Goal: Task Accomplishment & Management: Manage account settings

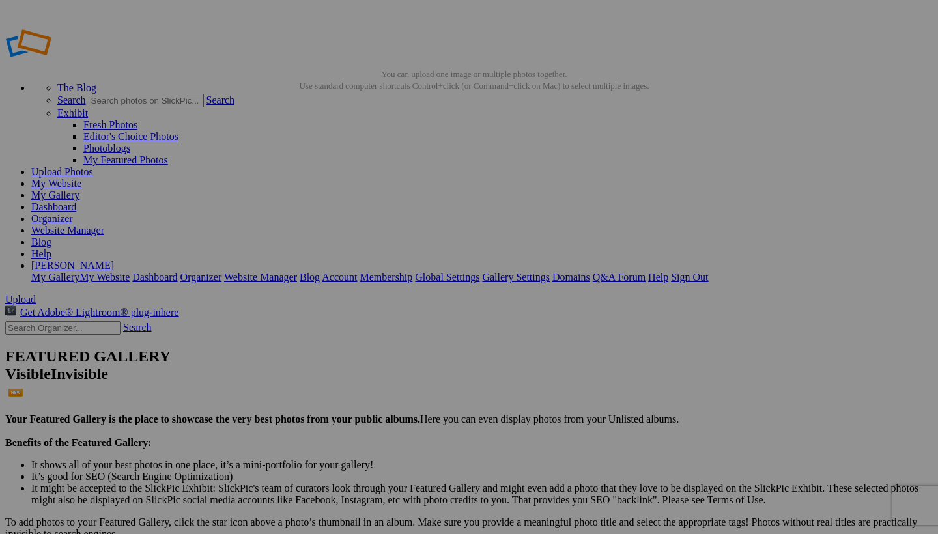
type input "Lionesses of Zimanaga"
click at [382, 351] on span "Yes" at bounding box center [374, 352] width 15 height 11
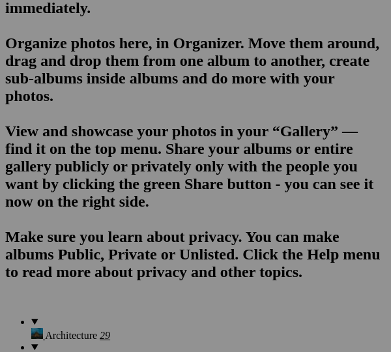
scroll to position [1117, 0]
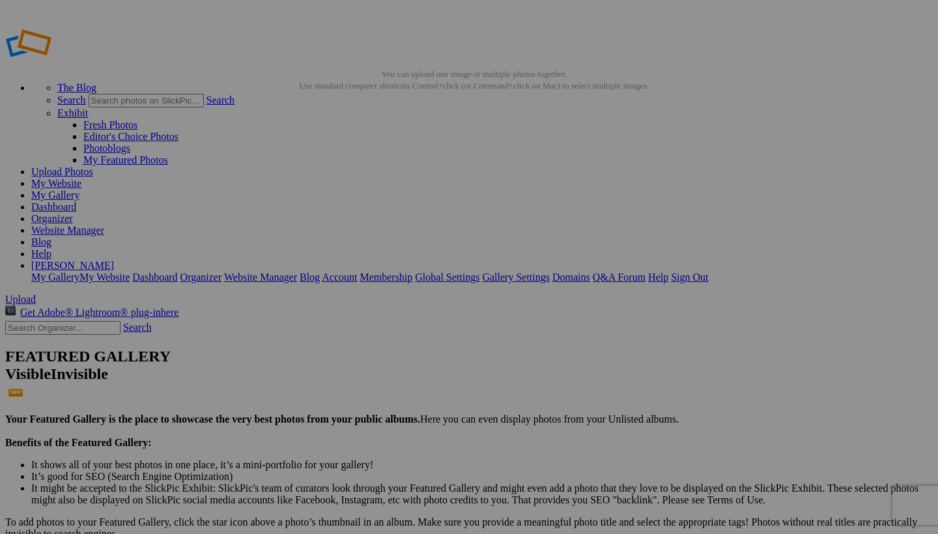
type input "_"
type input "Lion King Roars"
type input "_"
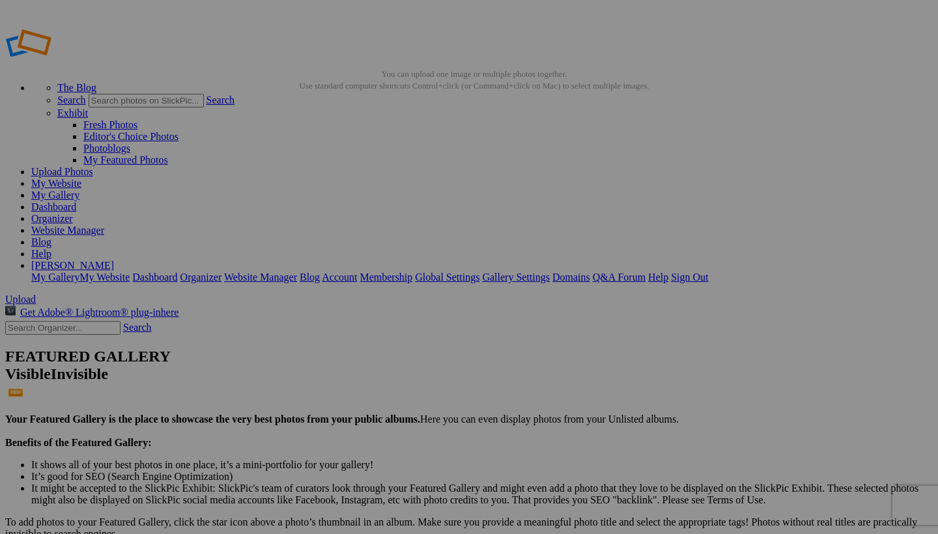
type input "Roller"
type input "_"
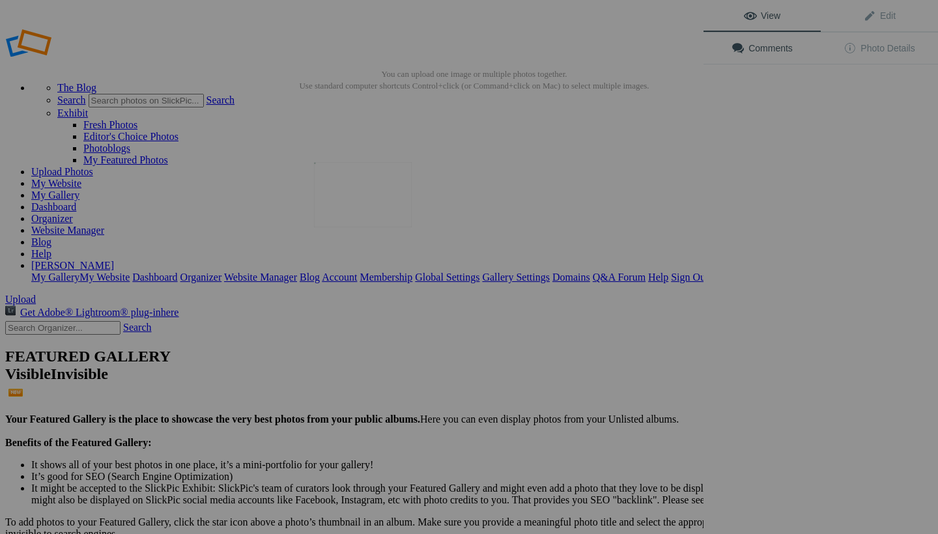
click at [384, 208] on img at bounding box center [363, 194] width 98 height 65
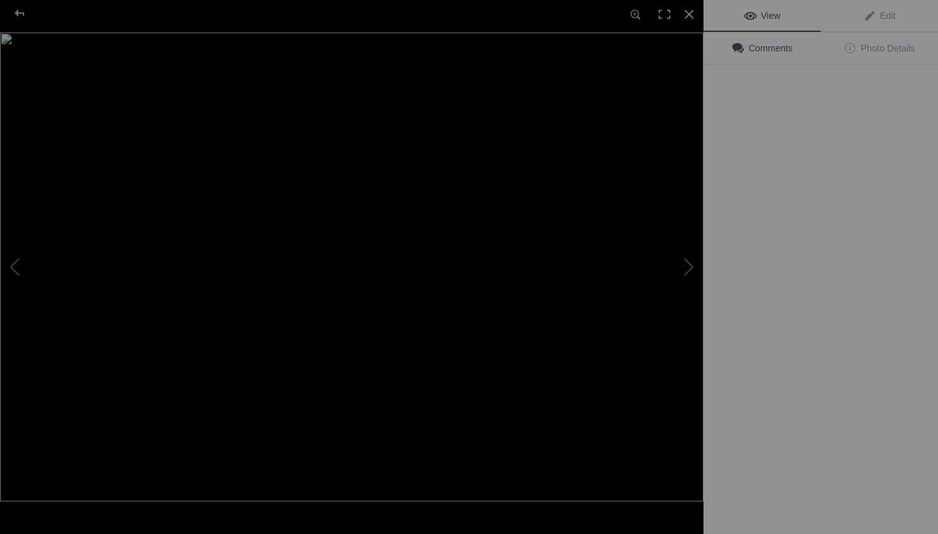
type input "Lionesses of Zimaanga"
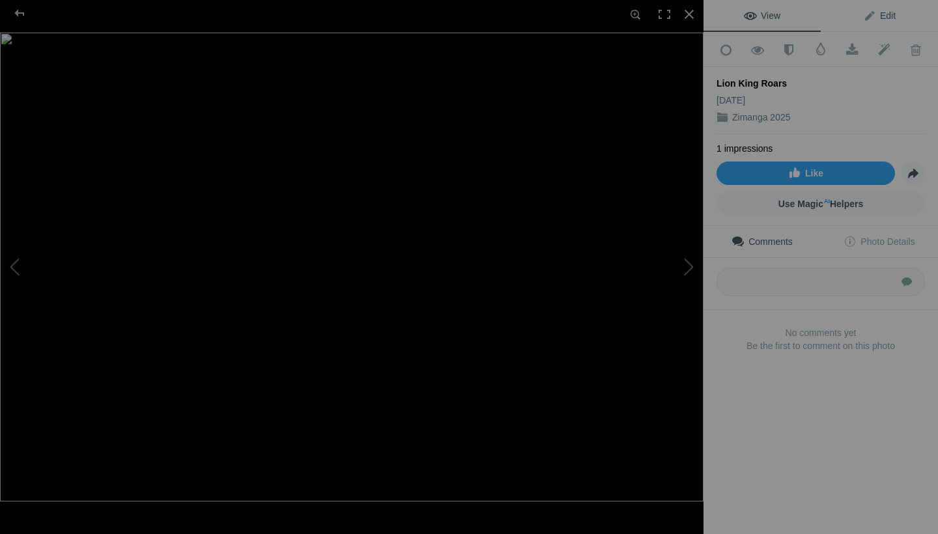
click at [390, 12] on link "Edit" at bounding box center [879, 15] width 117 height 31
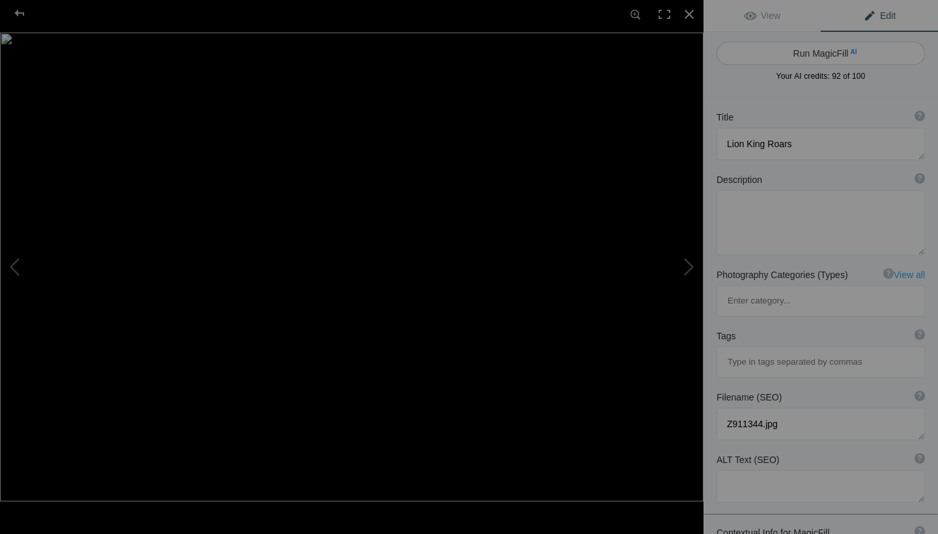
click at [390, 50] on span "AI" at bounding box center [853, 52] width 7 height 10
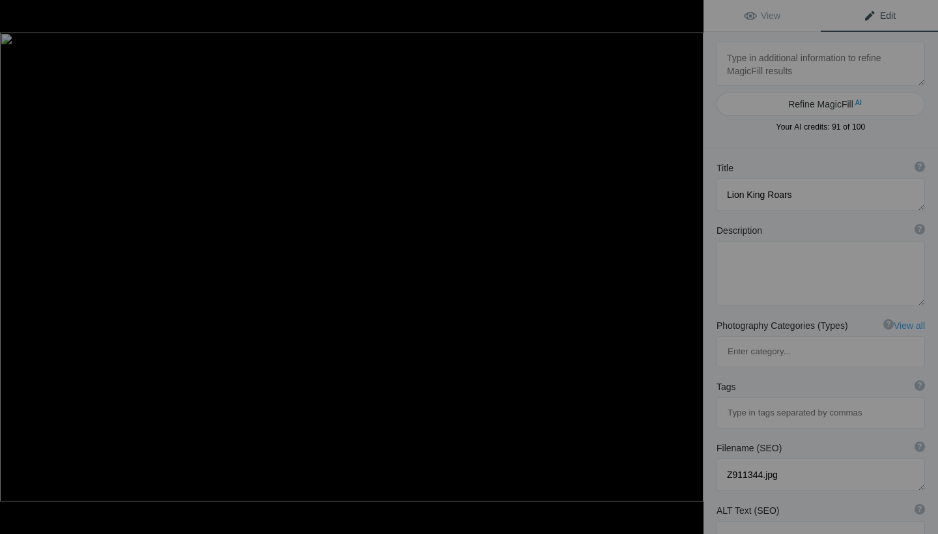
type textarea "Majestic Lion Roaring in the Wild"
type textarea "Witness the power and beauty of a lion as it roars in its natural habitat. This…"
type textarea "majestic-lion-roaring-in-the-wild.jpg"
type textarea "A male lion roaring with its mouth open, resting on the grass in its natural ha…"
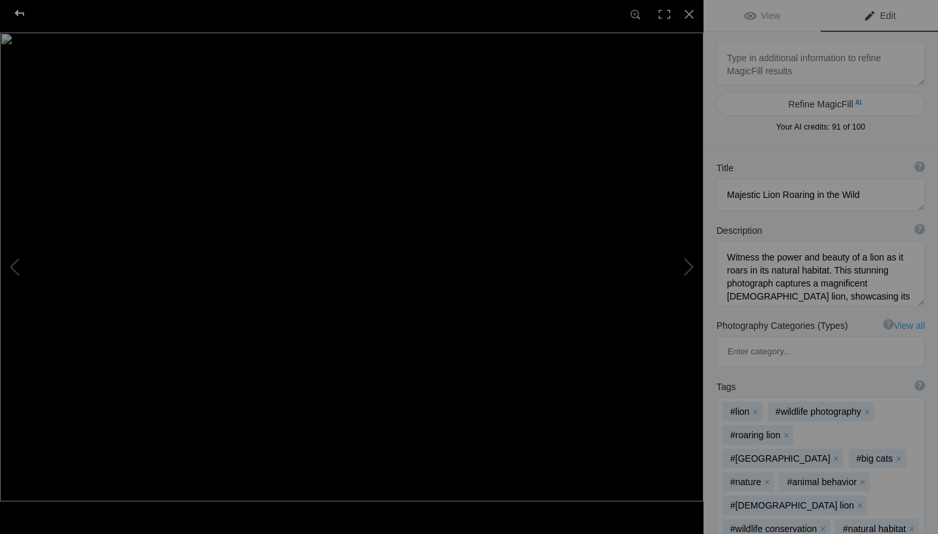
click at [25, 14] on div at bounding box center [19, 13] width 47 height 26
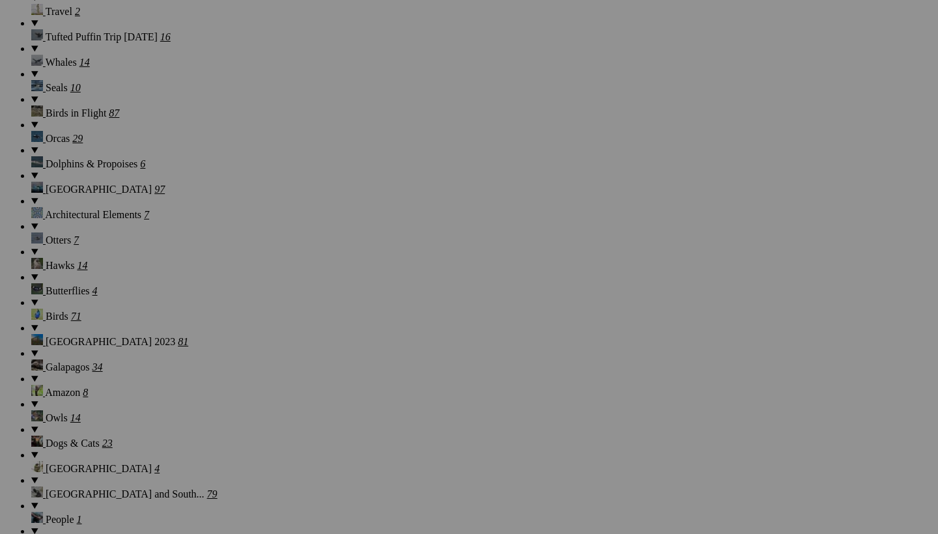
scroll to position [1385, 0]
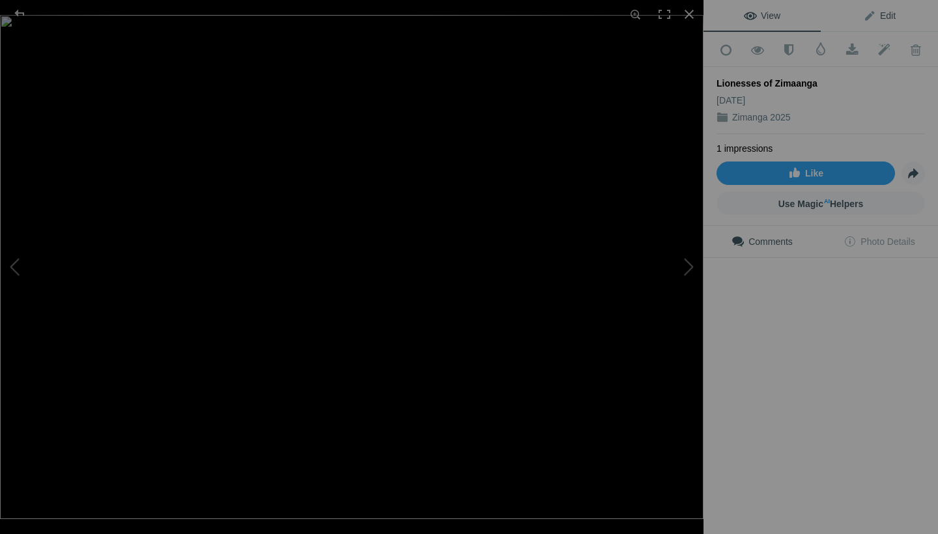
click at [890, 17] on span "Edit" at bounding box center [879, 15] width 33 height 10
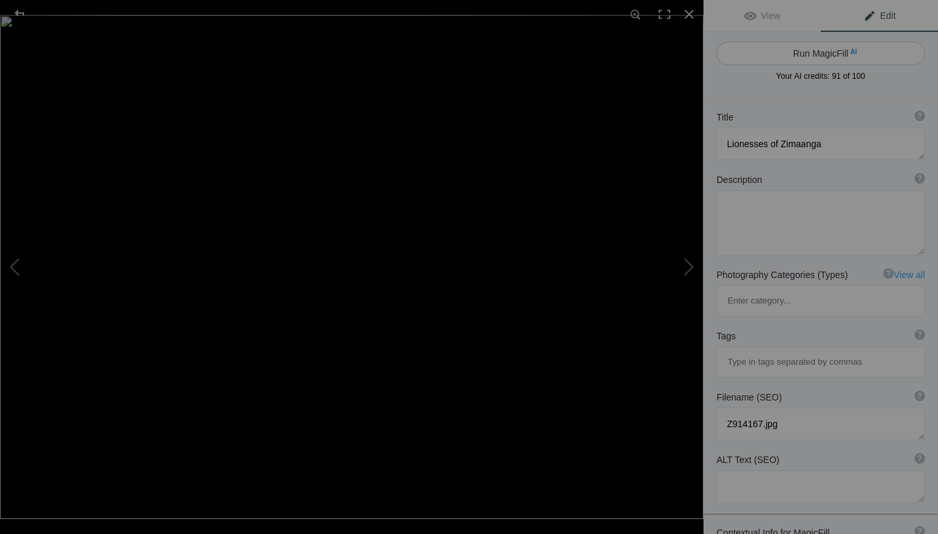
click at [854, 61] on button "Run MagicFill AI" at bounding box center [821, 53] width 208 height 23
type textarea "Majestic Lionesses of Zimaanga in Their Natural Habitat"
type textarea "Witness the beauty and grace of the lionesses of Zimaanga as they roam through …"
type textarea "lionesses-of-zimaanga.jpg"
type textarea "Two lionesses walking through the grasslands of Zimaanga, showcasing their natu…"
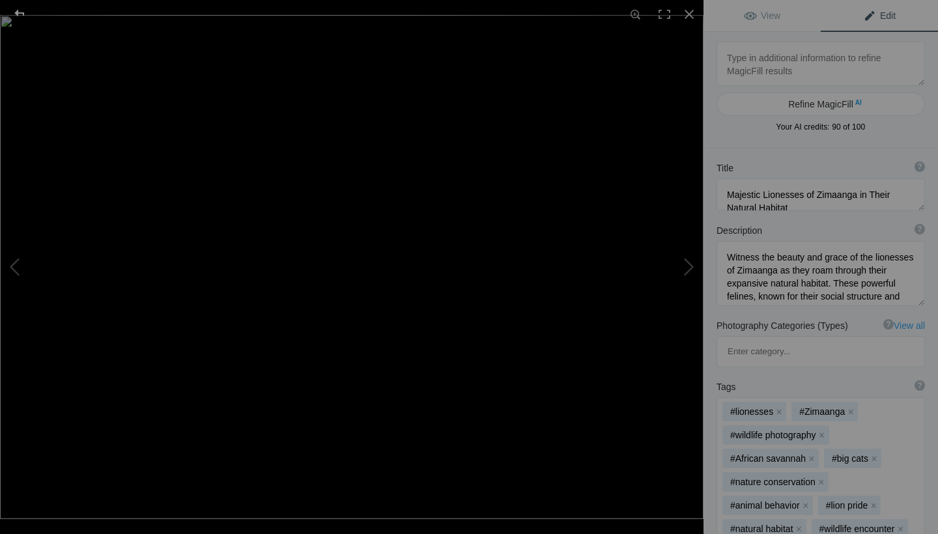
click at [27, 7] on div at bounding box center [19, 13] width 47 height 26
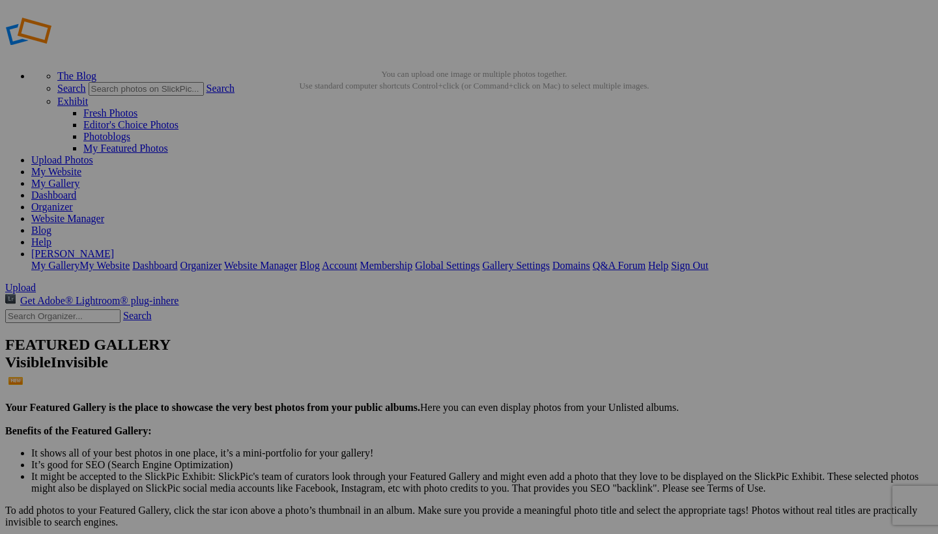
type input "R"
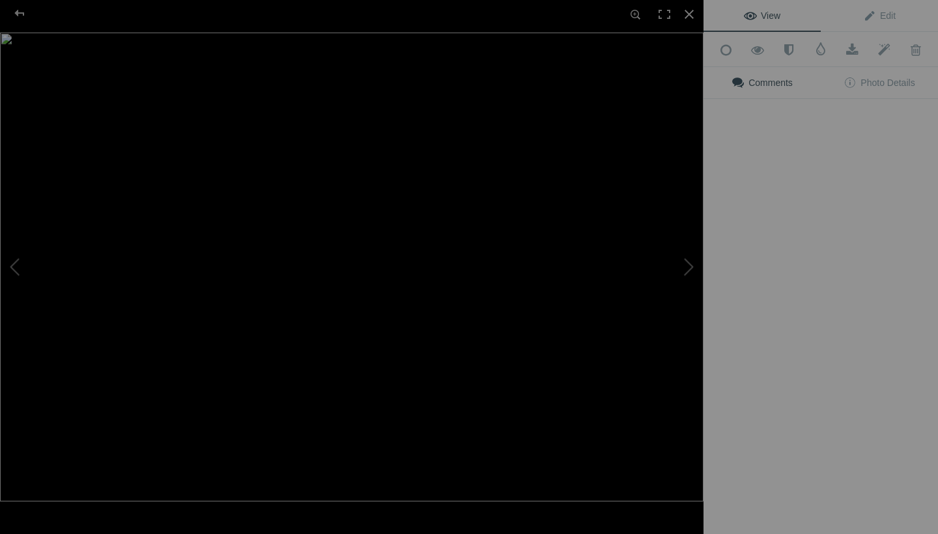
type input "Lilac-breasted Roller, Zimanga"
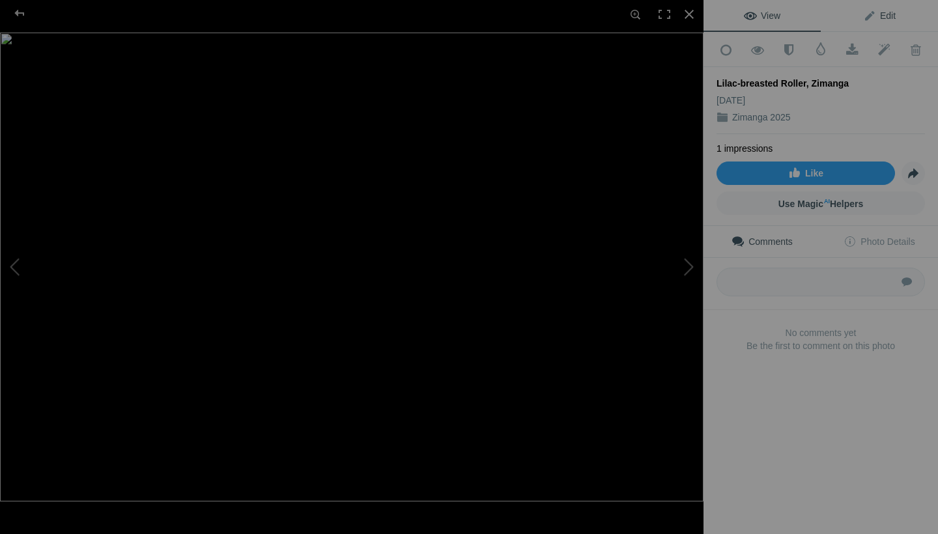
click at [891, 10] on span "Edit" at bounding box center [879, 15] width 33 height 10
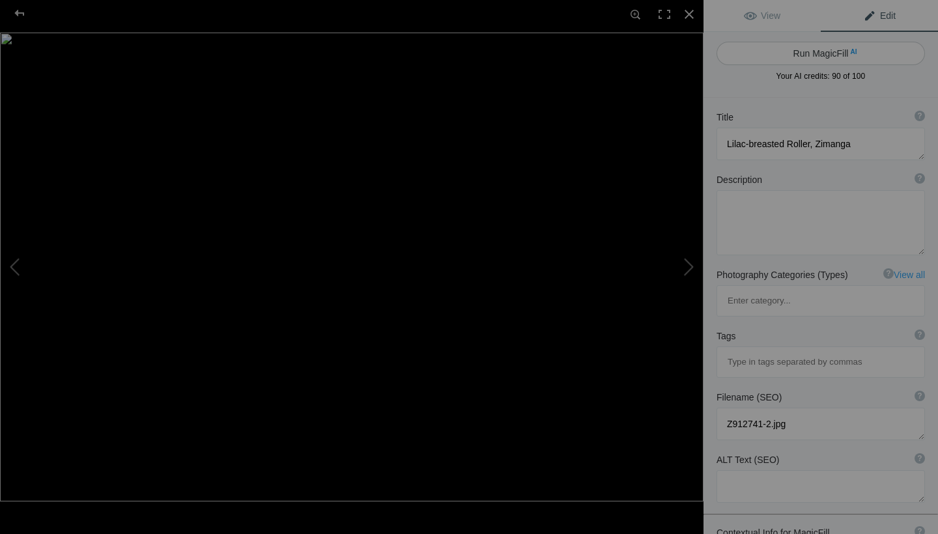
click at [872, 54] on button "Run MagicFill AI" at bounding box center [821, 53] width 208 height 23
type textarea "Stunning Lilac-breasted Roller Perched in Zimanga"
type textarea "This vibrant image captures a Lilac-breasted Roller, a striking bird known for …"
type textarea "lilac-breasted-roller-zimanga.jpg"
type textarea "A Lilac-breasted Roller perched on a bush in Zimanga, showcasing its vibrant pl…"
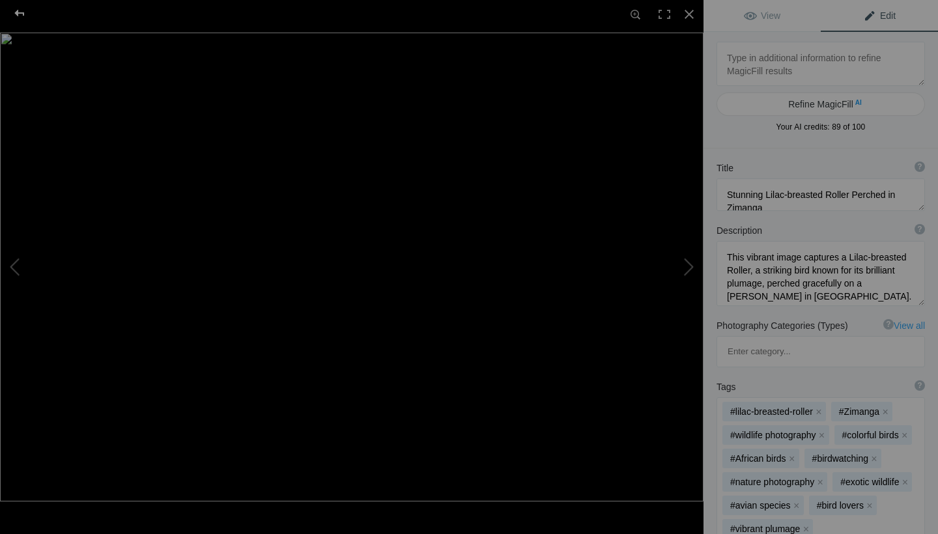
click at [18, 13] on div at bounding box center [19, 13] width 47 height 26
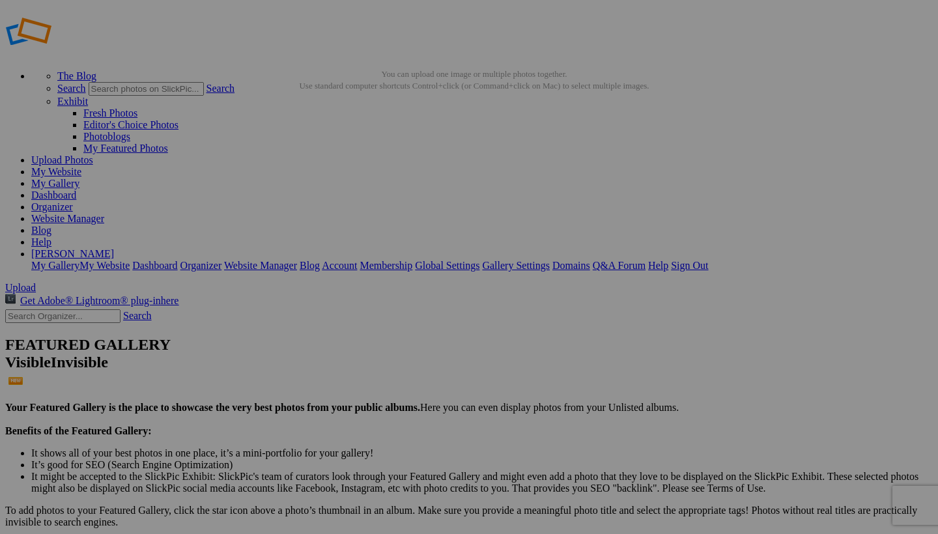
type input "_"
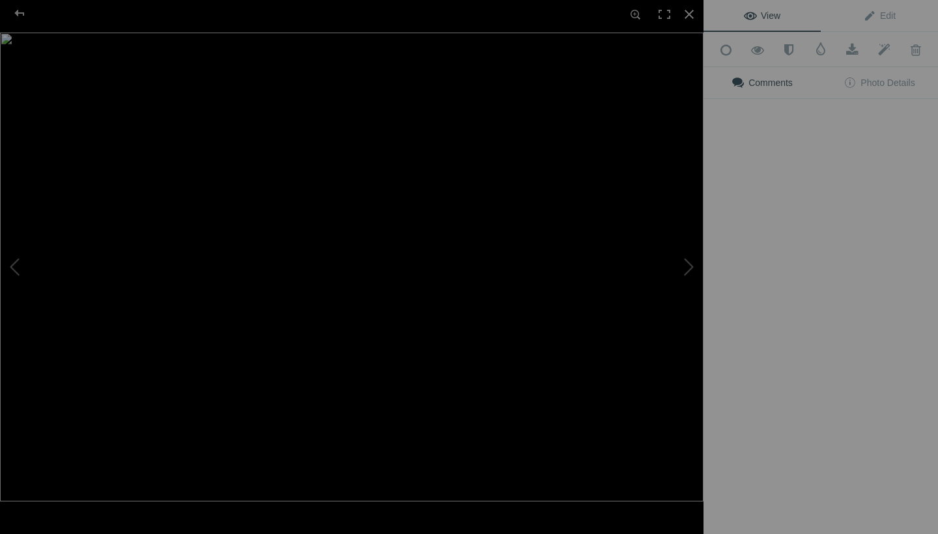
type input "Lionesses of Zimanga"
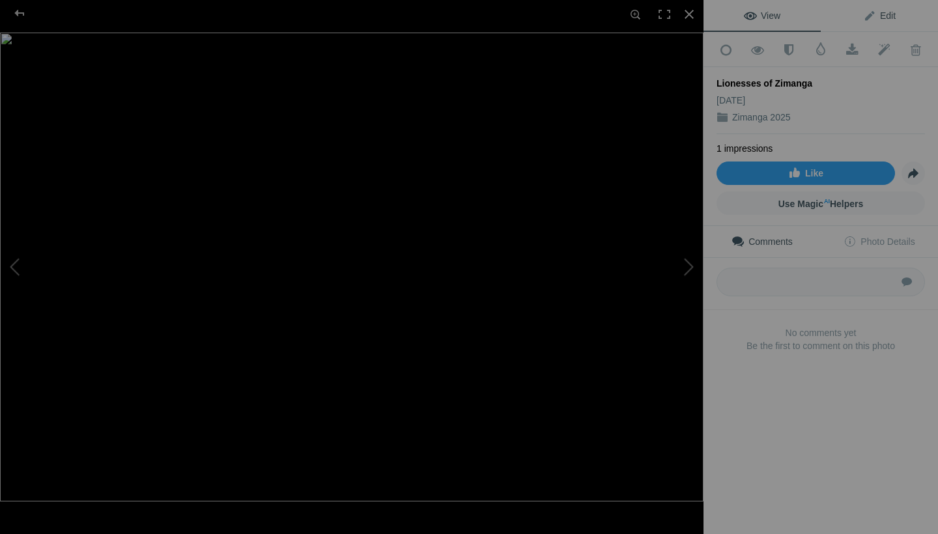
click at [884, 21] on link "Edit" at bounding box center [879, 15] width 117 height 31
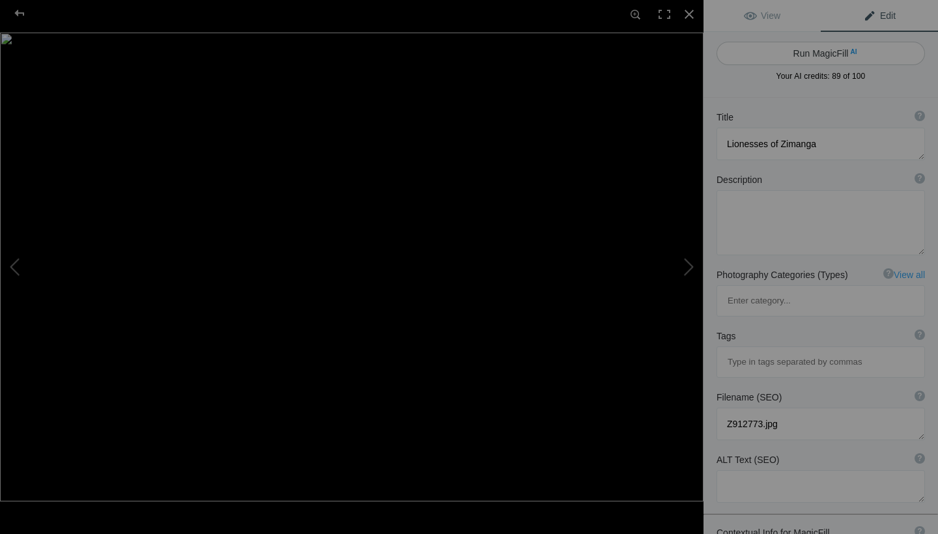
click at [857, 57] on button "Run MagicFill AI" at bounding box center [821, 53] width 208 height 23
type textarea "Majestic Lionesses Resting in [GEOGRAPHIC_DATA]"
type textarea "Witness the serene beauty of two lionesses lounging on rocky terrain in Zimanga…"
type textarea "lionesses-zimanga-rocks.jpg"
type textarea "Two lionesses resting on rocky terrain in Zimanga, showcasing their natural hab…"
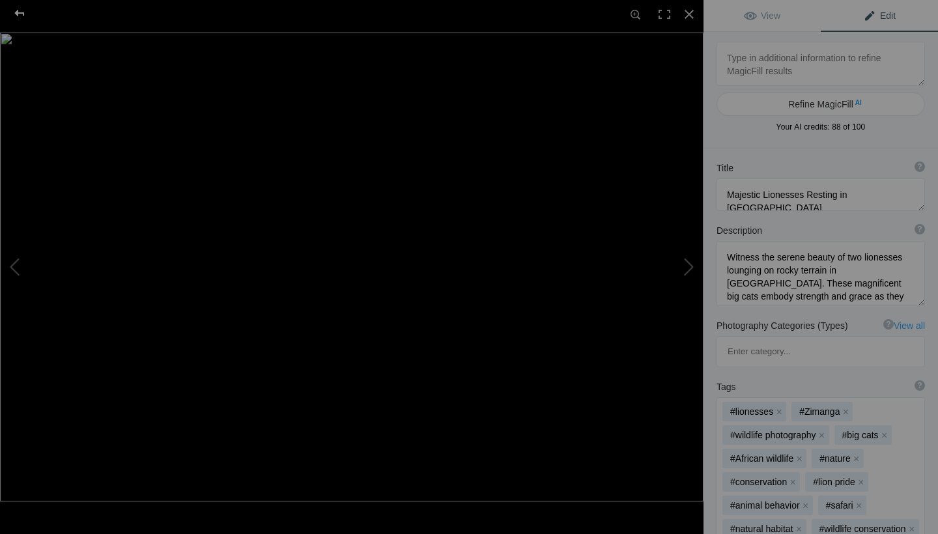
click at [20, 18] on div at bounding box center [19, 13] width 47 height 26
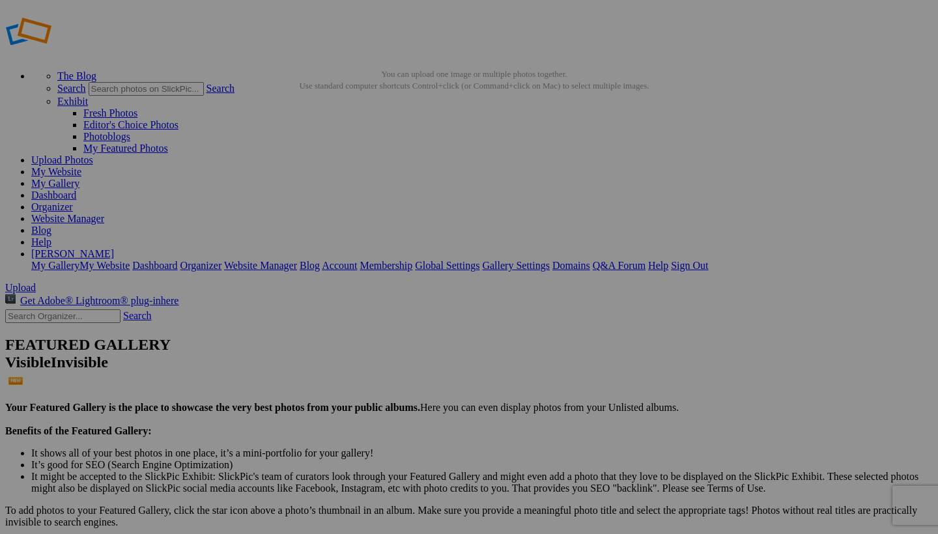
type input "_"
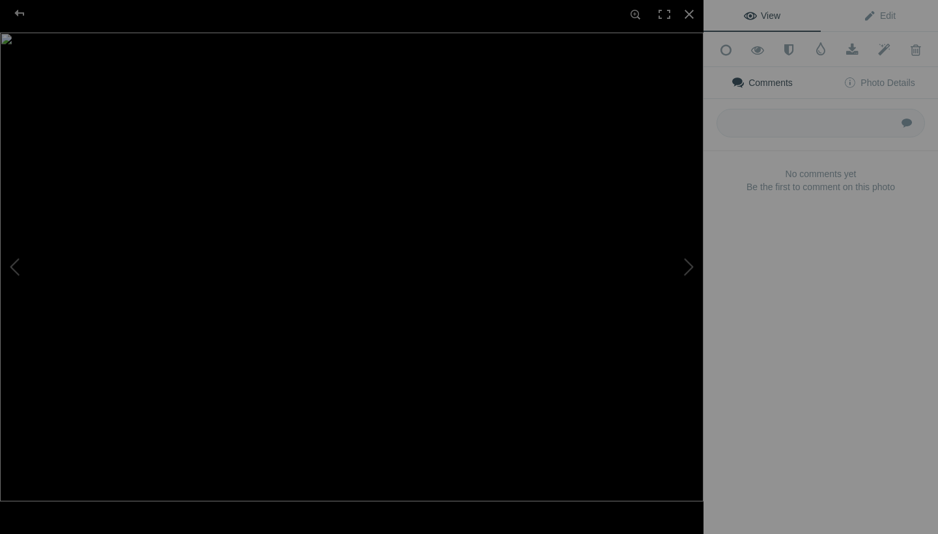
type input "Magpie Shrike, Zimanga"
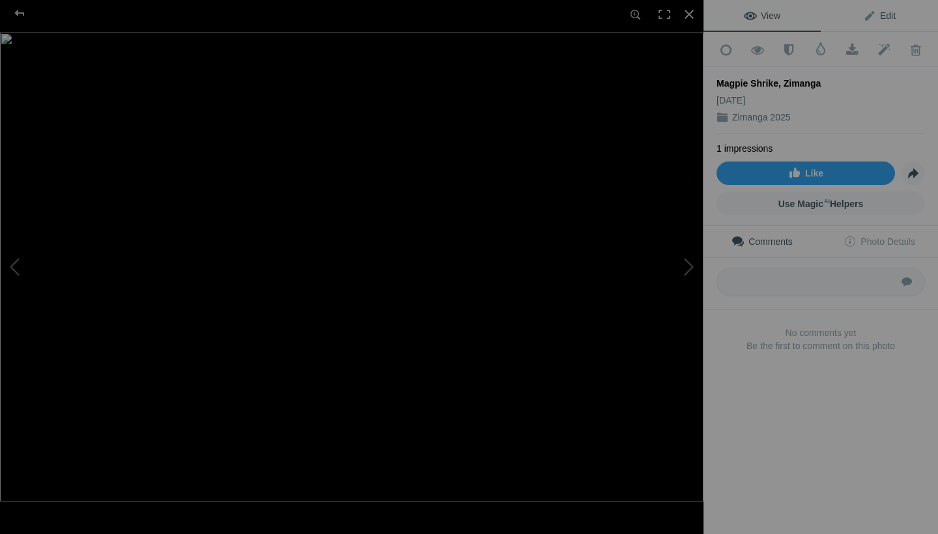
click at [867, 15] on span "Edit" at bounding box center [879, 15] width 33 height 10
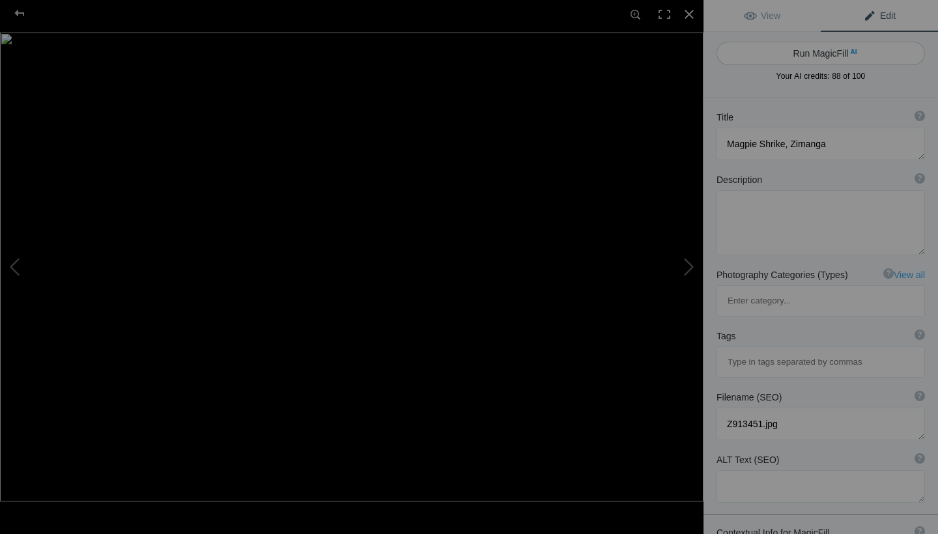
click at [838, 51] on button "Run MagicFill AI" at bounding box center [821, 53] width 208 height 23
type textarea "Majestic Magpie Shrikes in Zimanga: A Stunning Display"
type textarea "Witness the captivating beauty of Magpie Shrikes perched gracefully in Zimanga,…"
type textarea "magpie-shrikes-zimanga.jpg"
type textarea "Two Magpie Shrikes perched on a branch against a serene blue background, showca…"
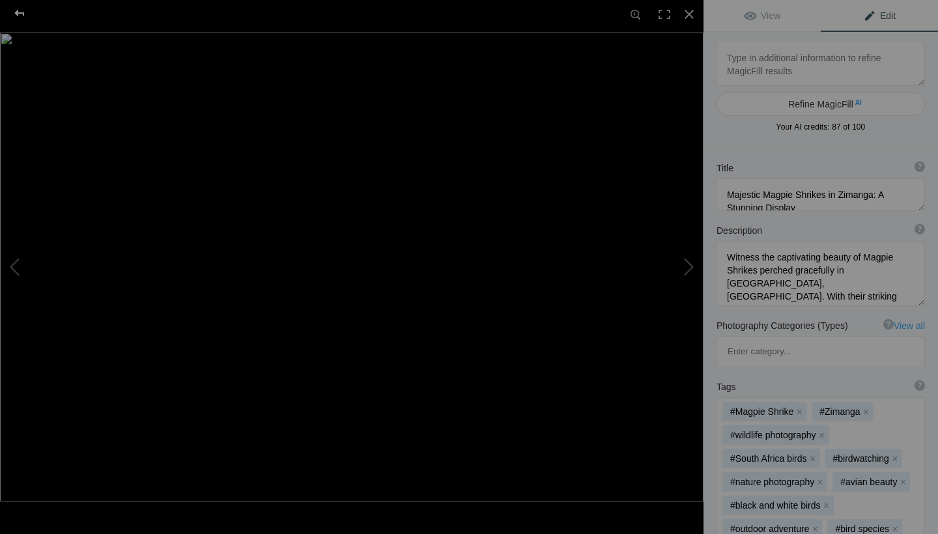
click at [21, 14] on div at bounding box center [19, 13] width 47 height 26
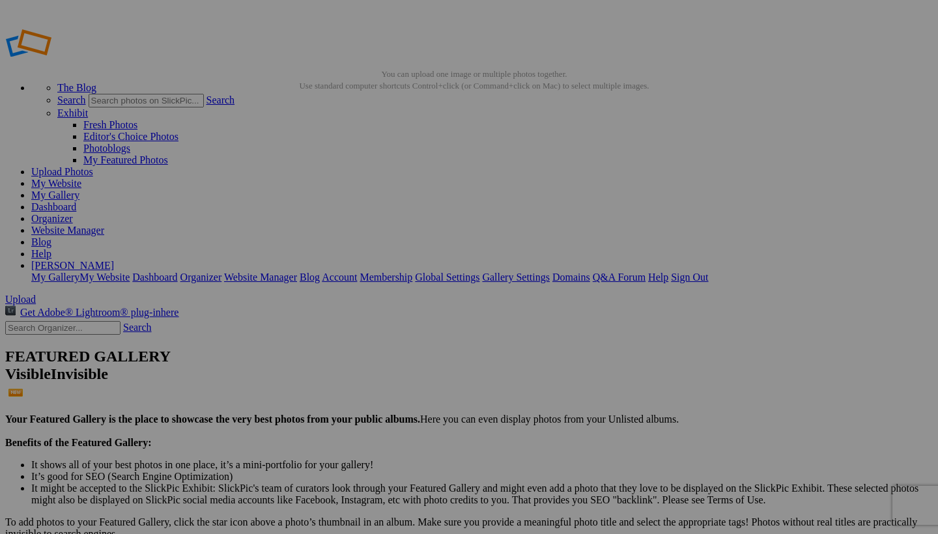
click at [382, 357] on span "Yes" at bounding box center [374, 352] width 15 height 11
type input "_"
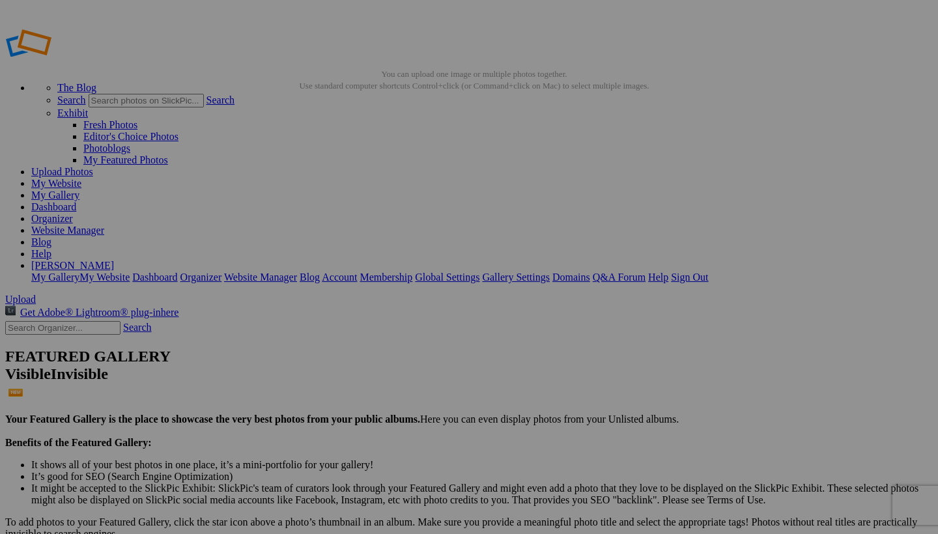
type input "Nyala"
type input "_"
type input "E"
type input "Zimanga Elephant"
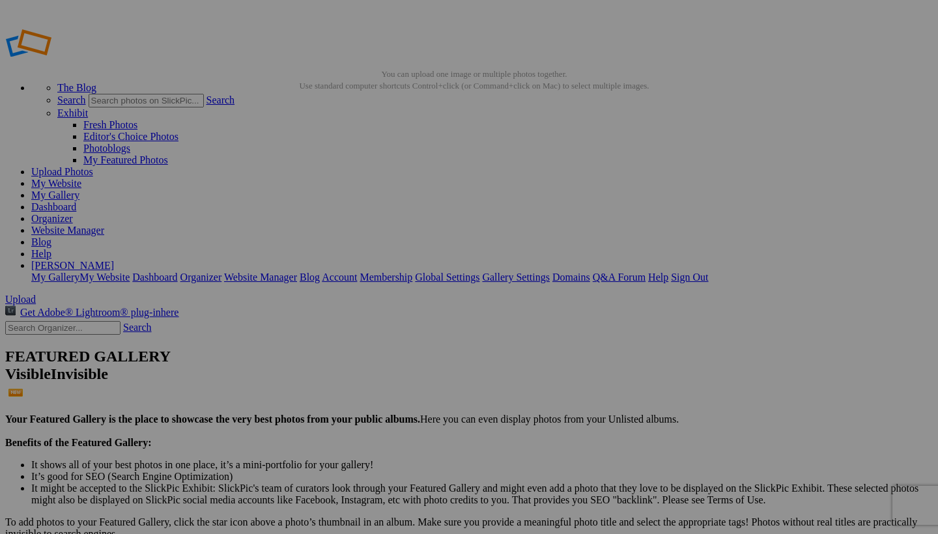
type input "_"
type input "Zimanga Elephant"
type input "_"
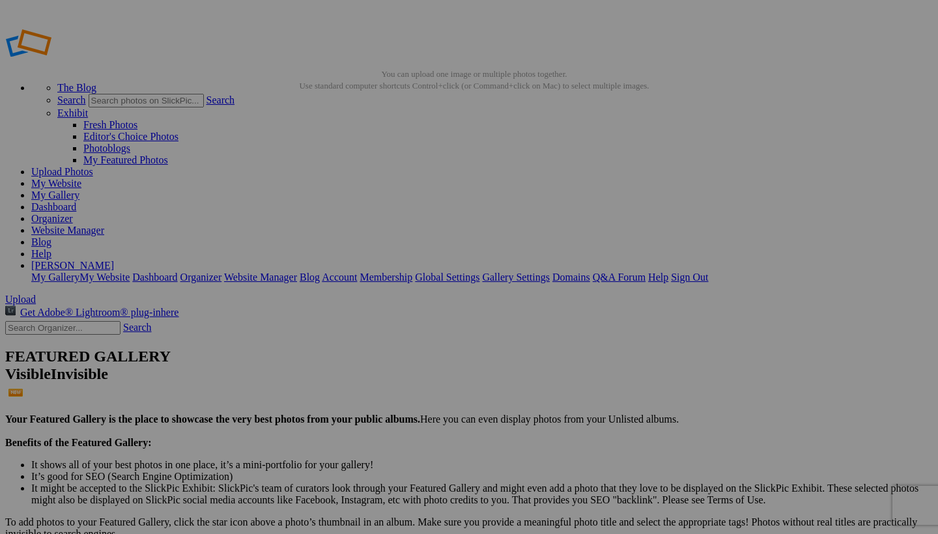
type input "Zimanga Elephant"
type input "Z"
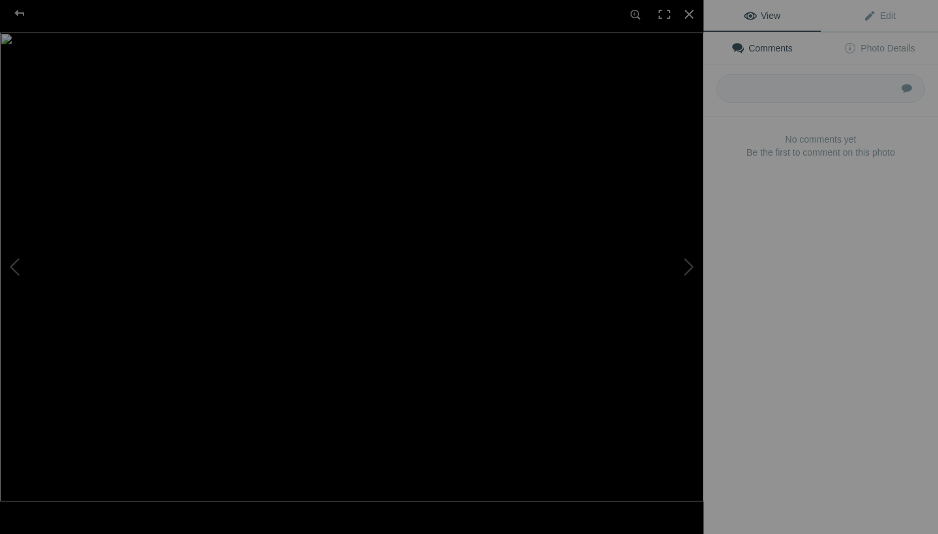
type input "Warthogs"
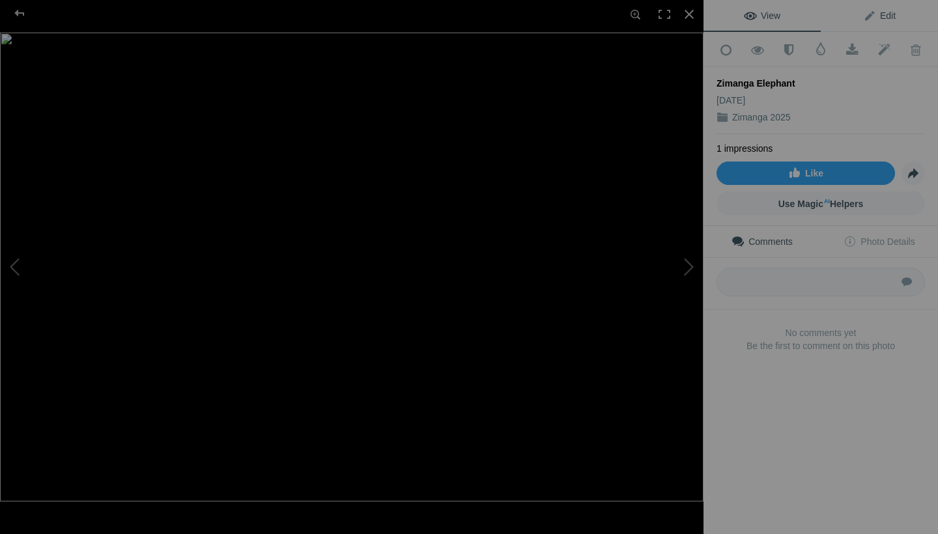
click at [874, 11] on span "Edit" at bounding box center [879, 15] width 33 height 10
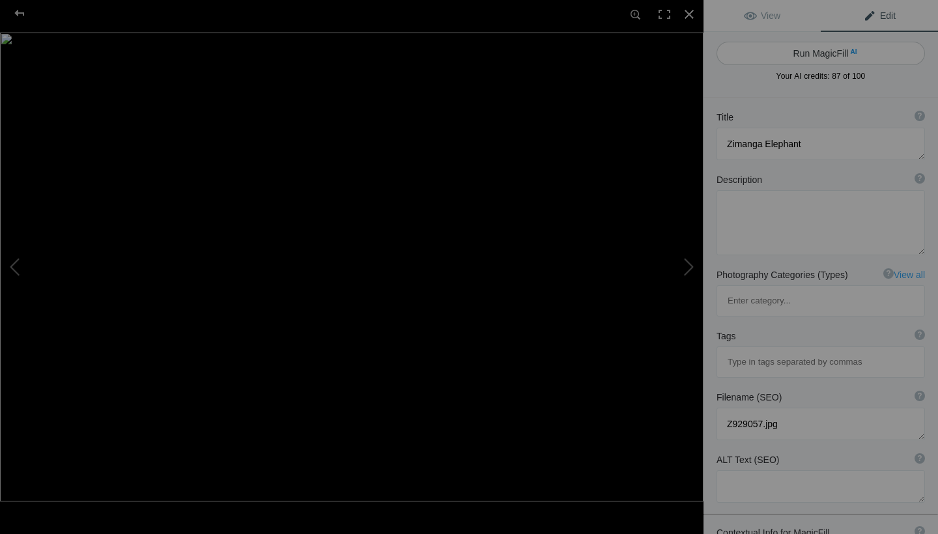
click at [838, 50] on button "Run MagicFill AI" at bounding box center [821, 53] width 208 height 23
type textarea "Majestic Zimanga Elephant Close-Up"
type textarea "This stunning close-up captures the grandeur of an elephant at Zimanga, showcas…"
type textarea "zimanga-elephant-close-up.jpg"
type textarea "Close-up of a majestic elephant at [GEOGRAPHIC_DATA], highlighting its textured…"
